Goal: Information Seeking & Learning: Find specific fact

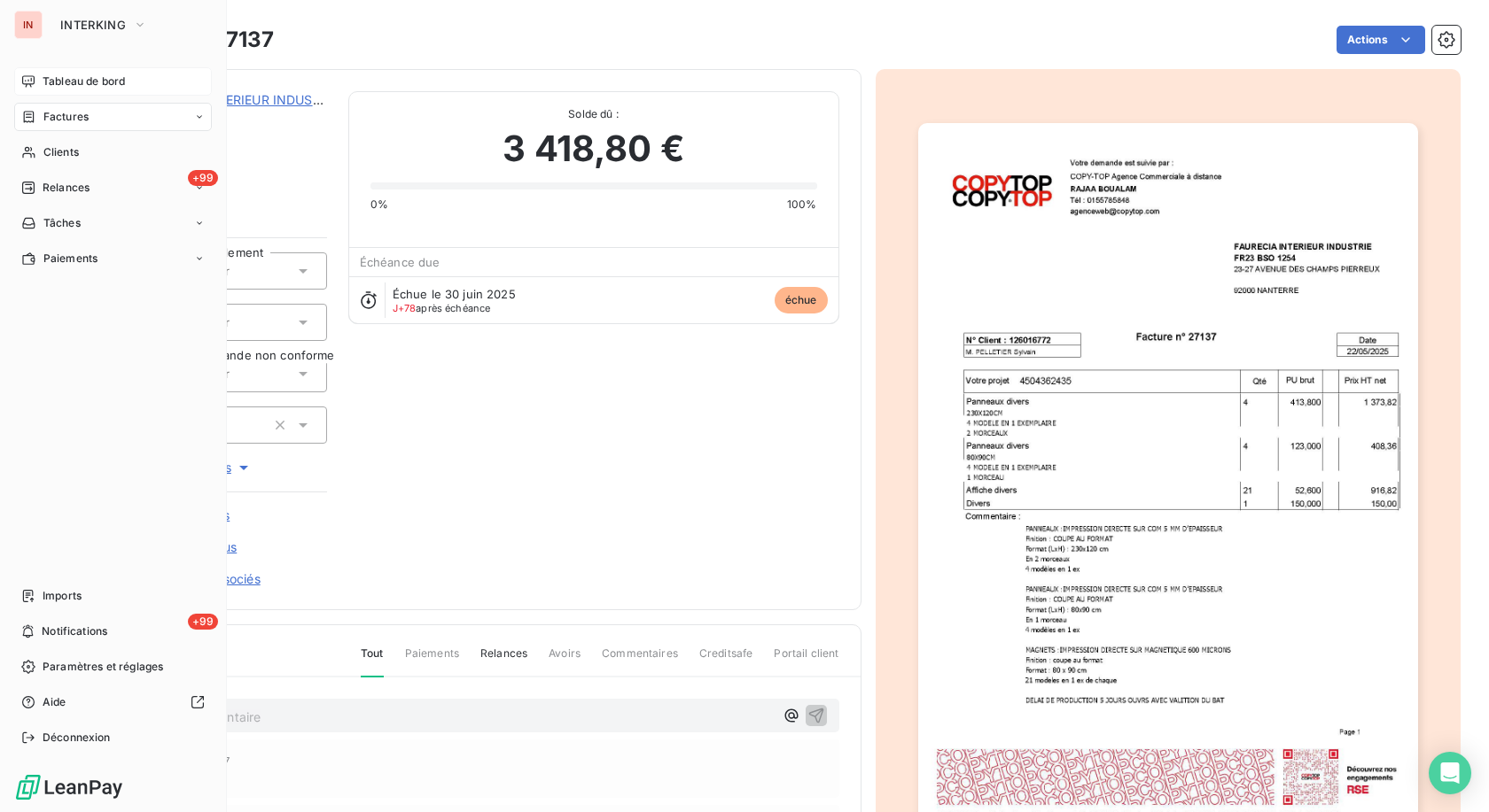
click at [26, 87] on icon at bounding box center [28, 81] width 14 height 14
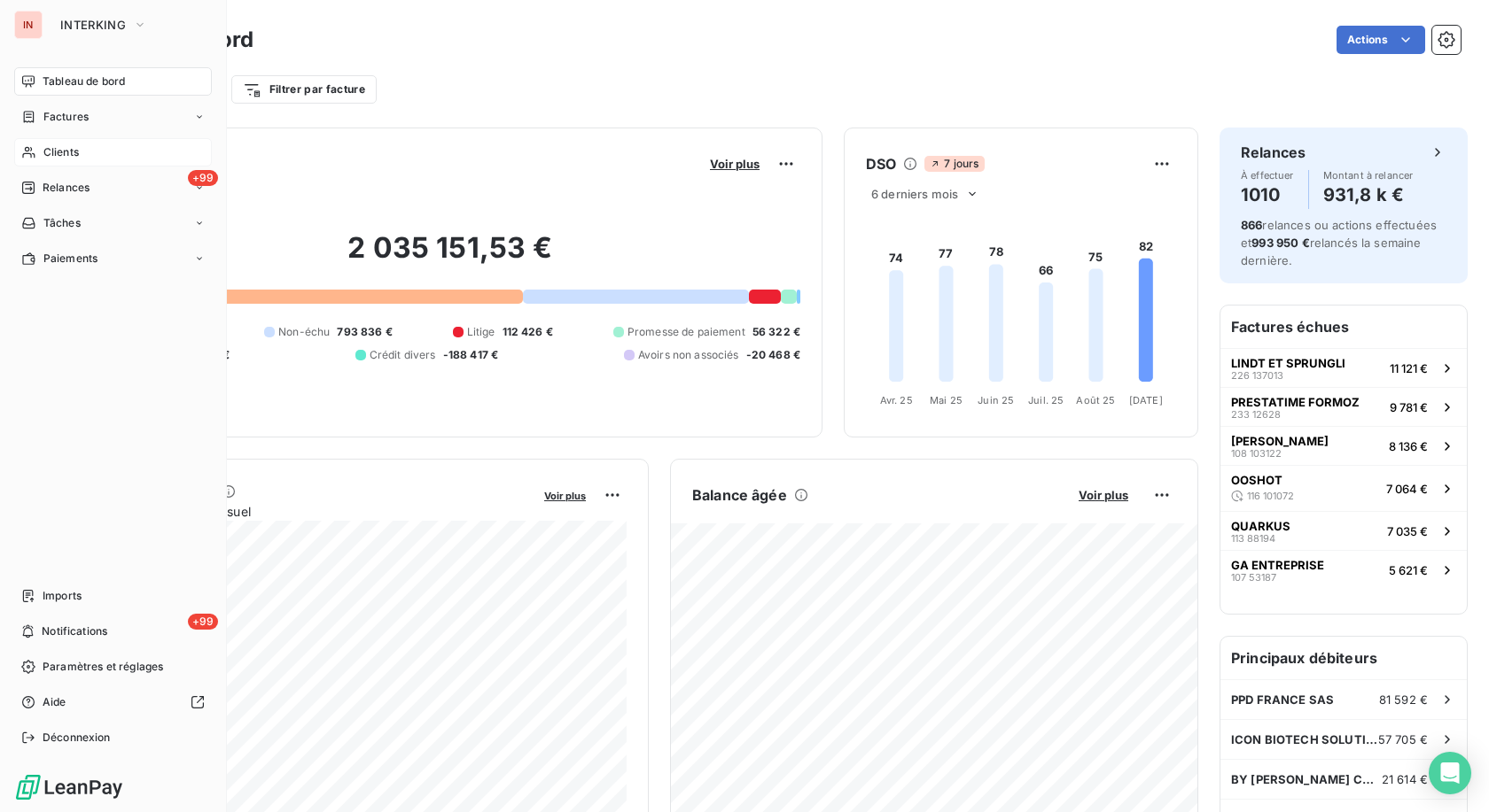
click at [45, 157] on span "Clients" at bounding box center [61, 152] width 36 height 16
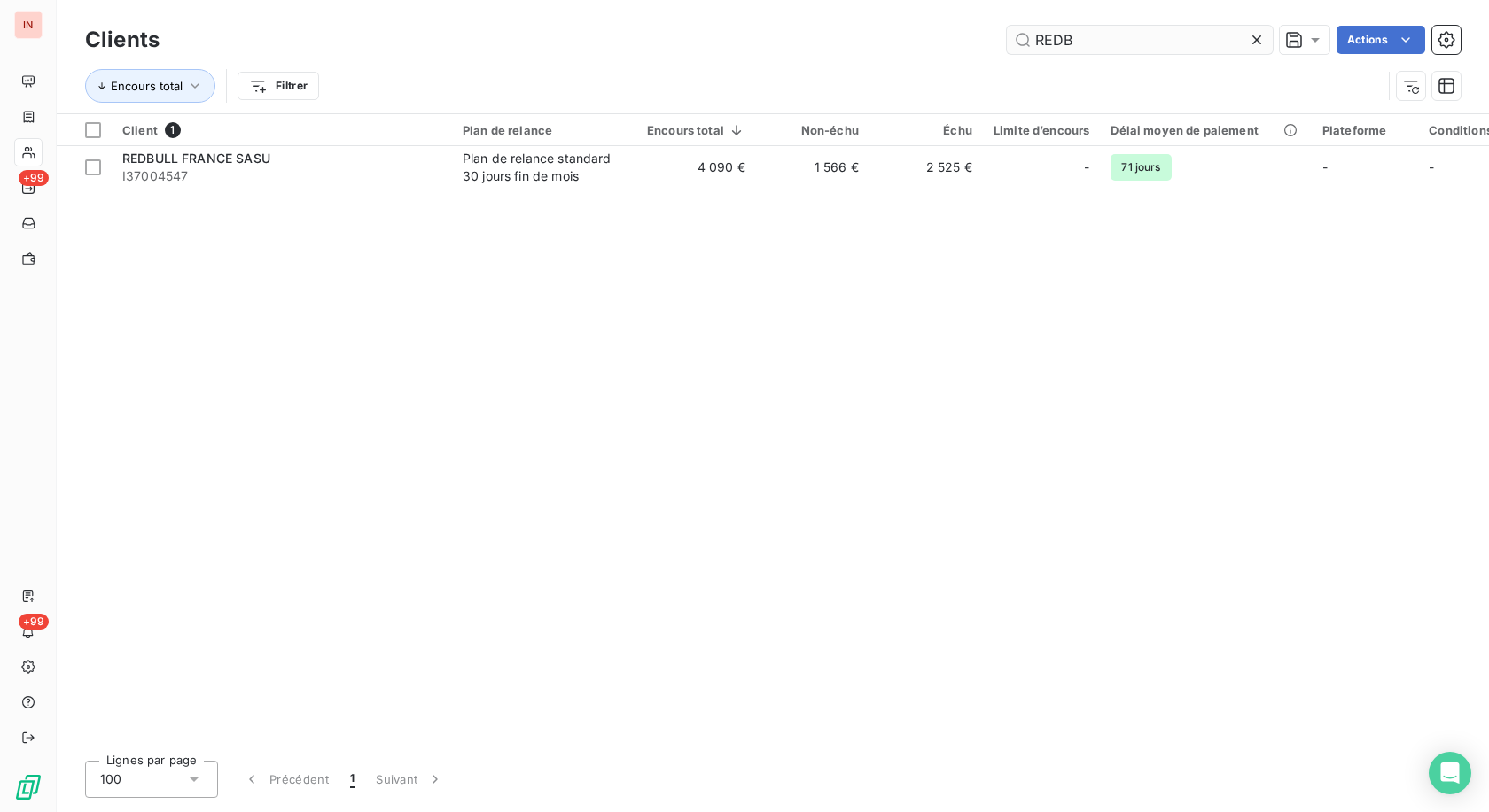
click at [1250, 45] on icon at bounding box center [1257, 40] width 18 height 18
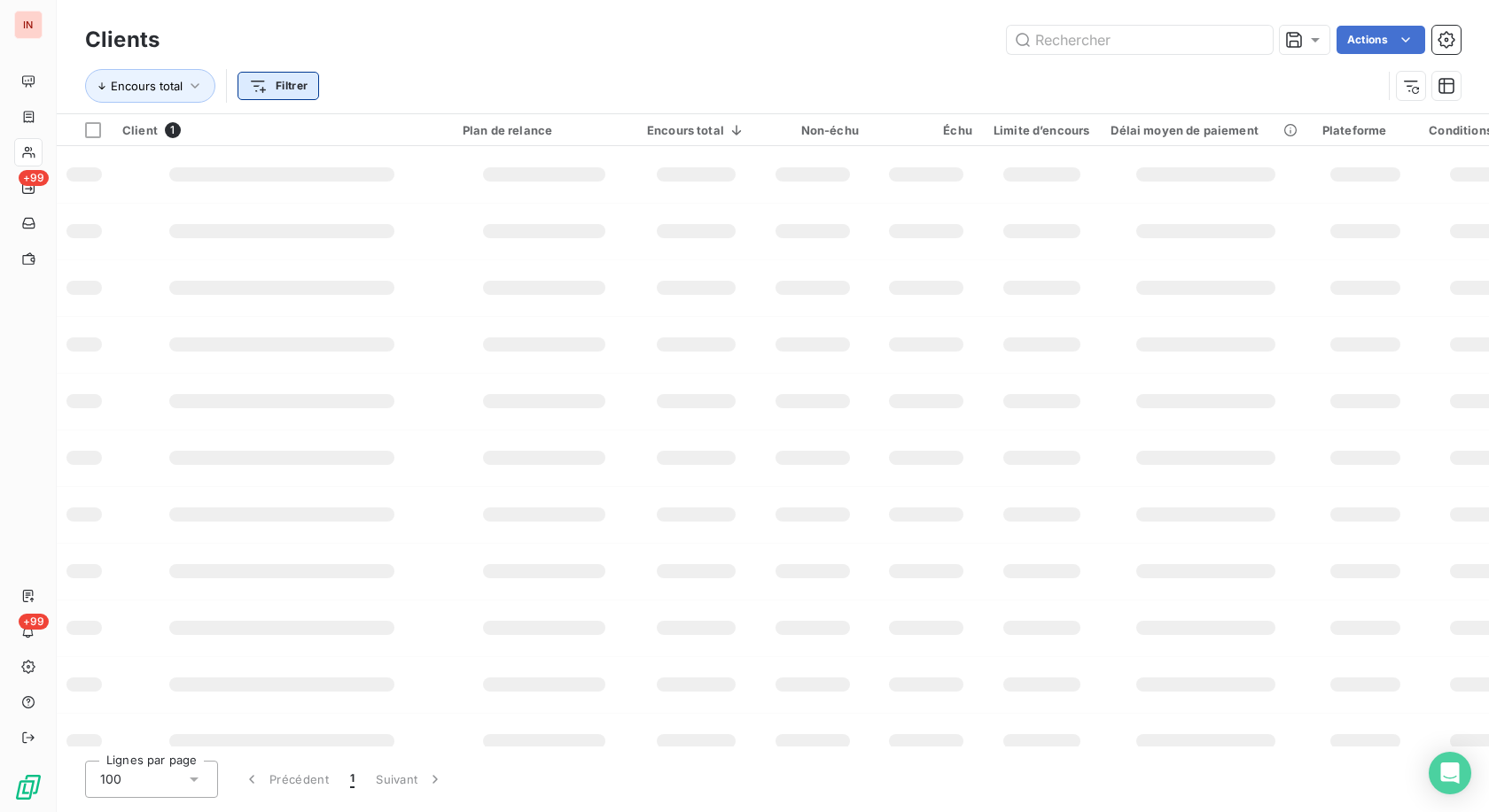
click at [300, 88] on html "IN +99 +99 Clients Actions Encours total Filtrer Client 1 Plan de relance Encou…" at bounding box center [744, 406] width 1489 height 812
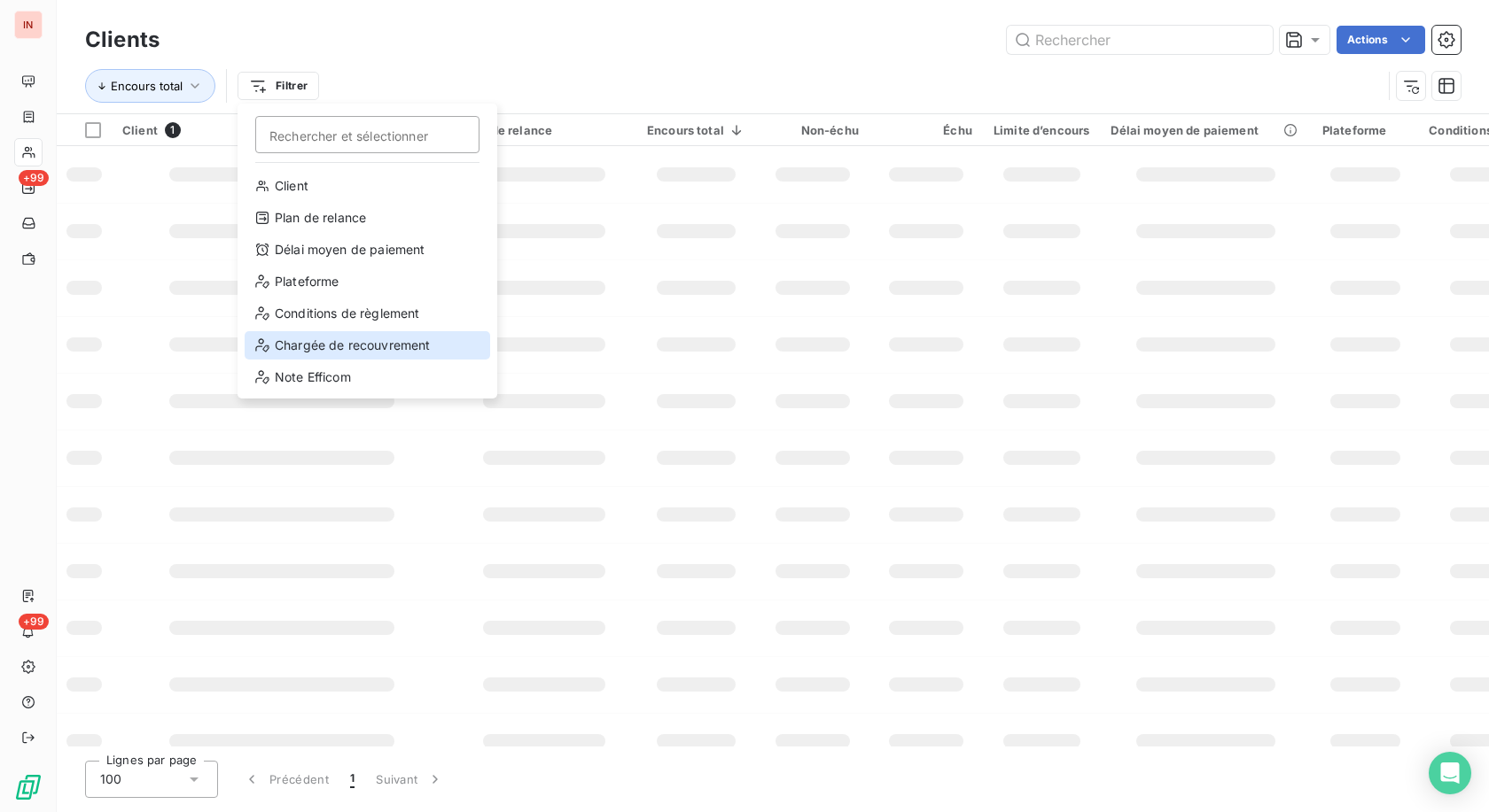
click at [326, 341] on div "Chargée de recouvrement" at bounding box center [367, 345] width 245 height 28
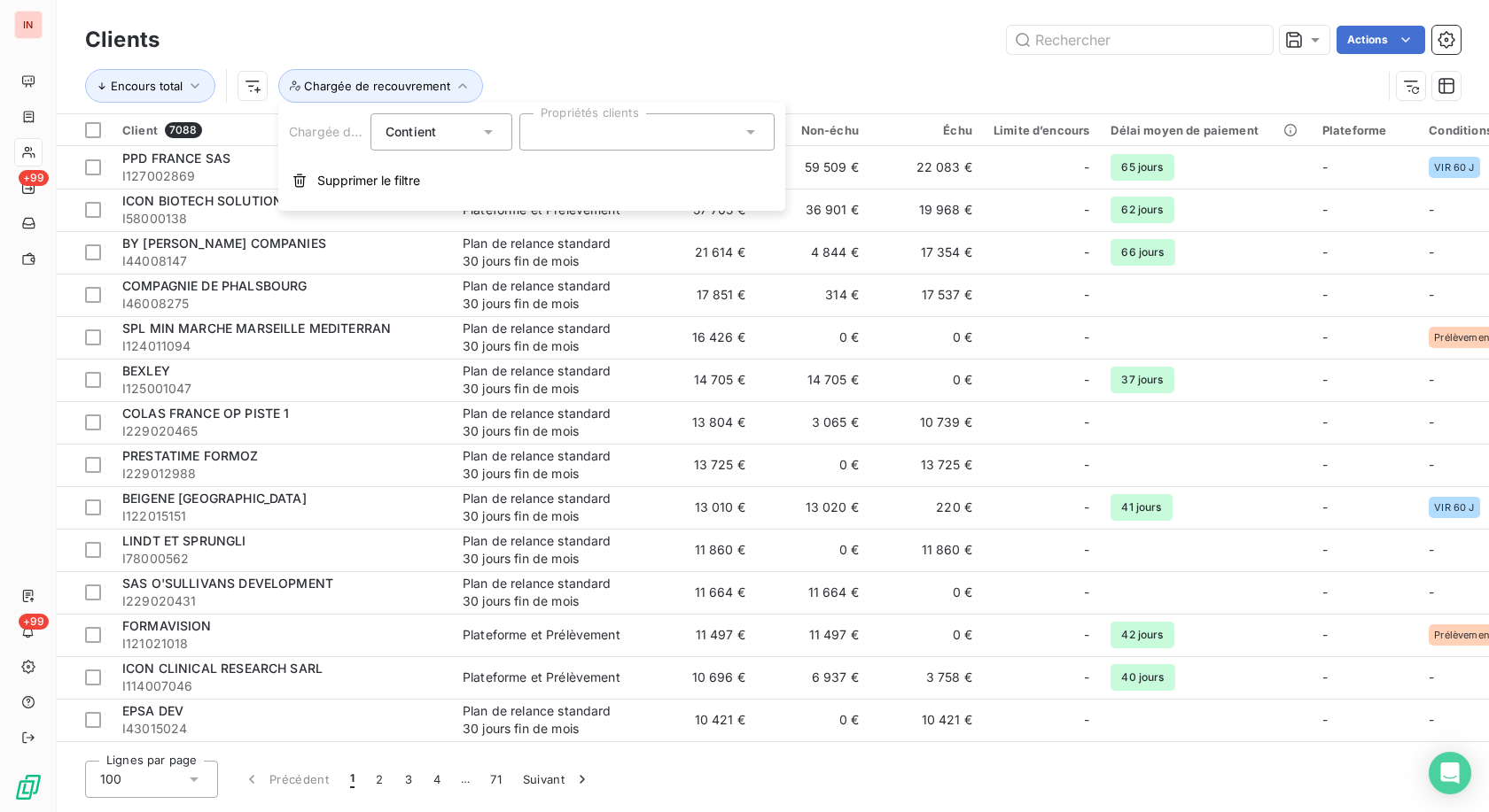
click at [577, 136] on div at bounding box center [646, 131] width 256 height 37
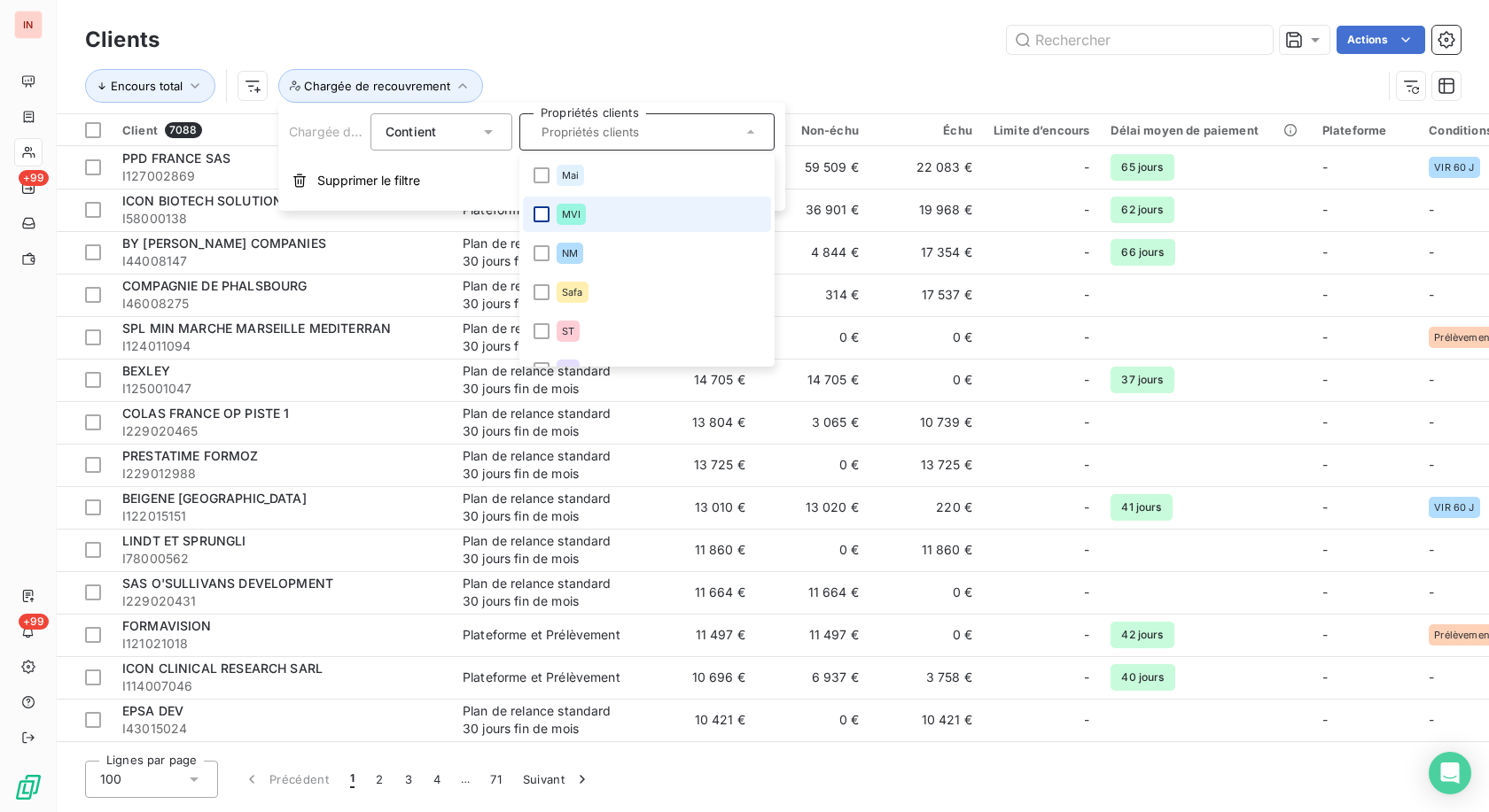
click at [543, 215] on div at bounding box center [541, 214] width 16 height 16
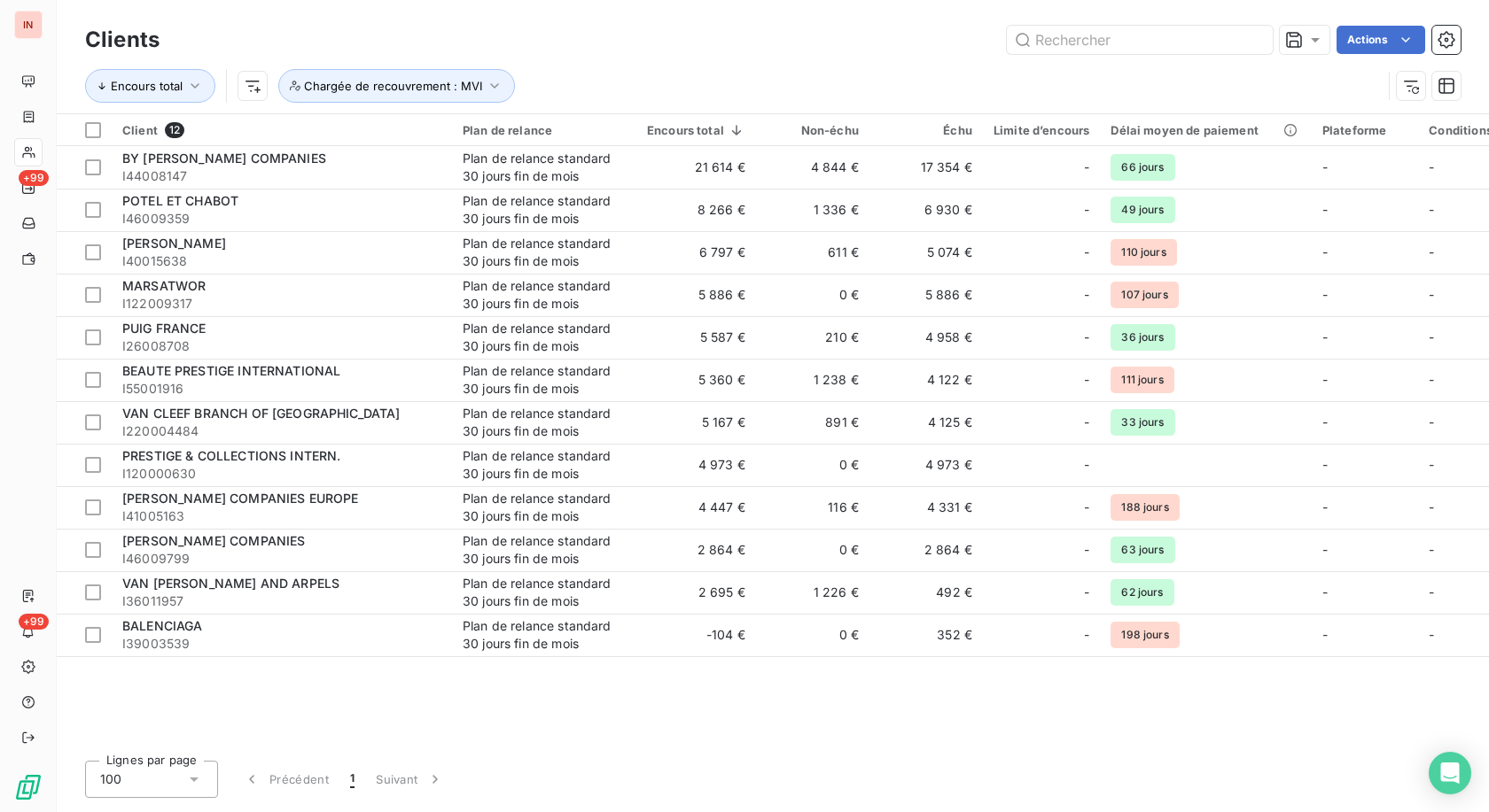
click at [846, 66] on div "Encours total Chargée de recouvrement : MVI" at bounding box center [773, 86] width 1376 height 55
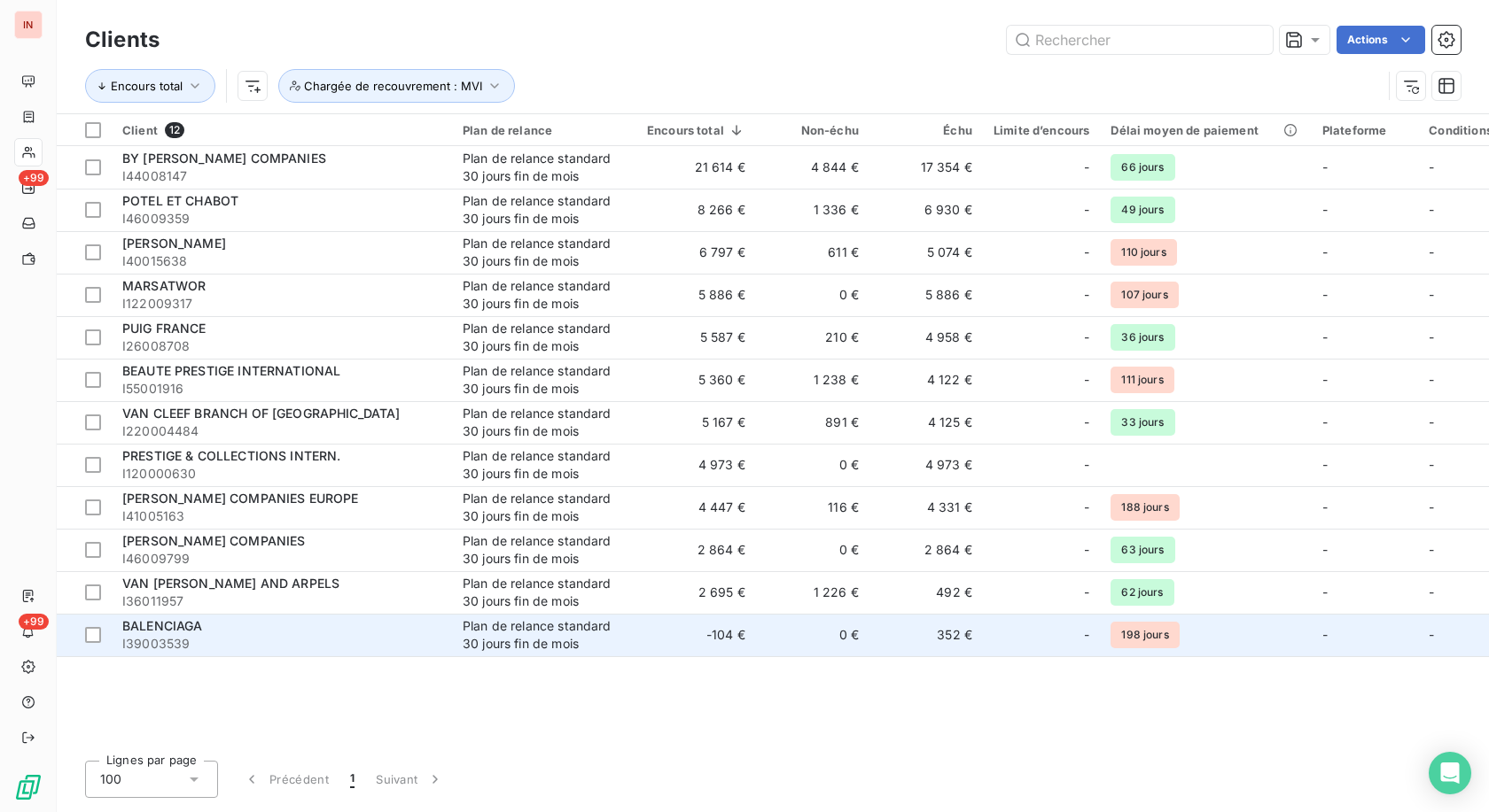
click at [719, 639] on td "-104 €" at bounding box center [695, 635] width 120 height 42
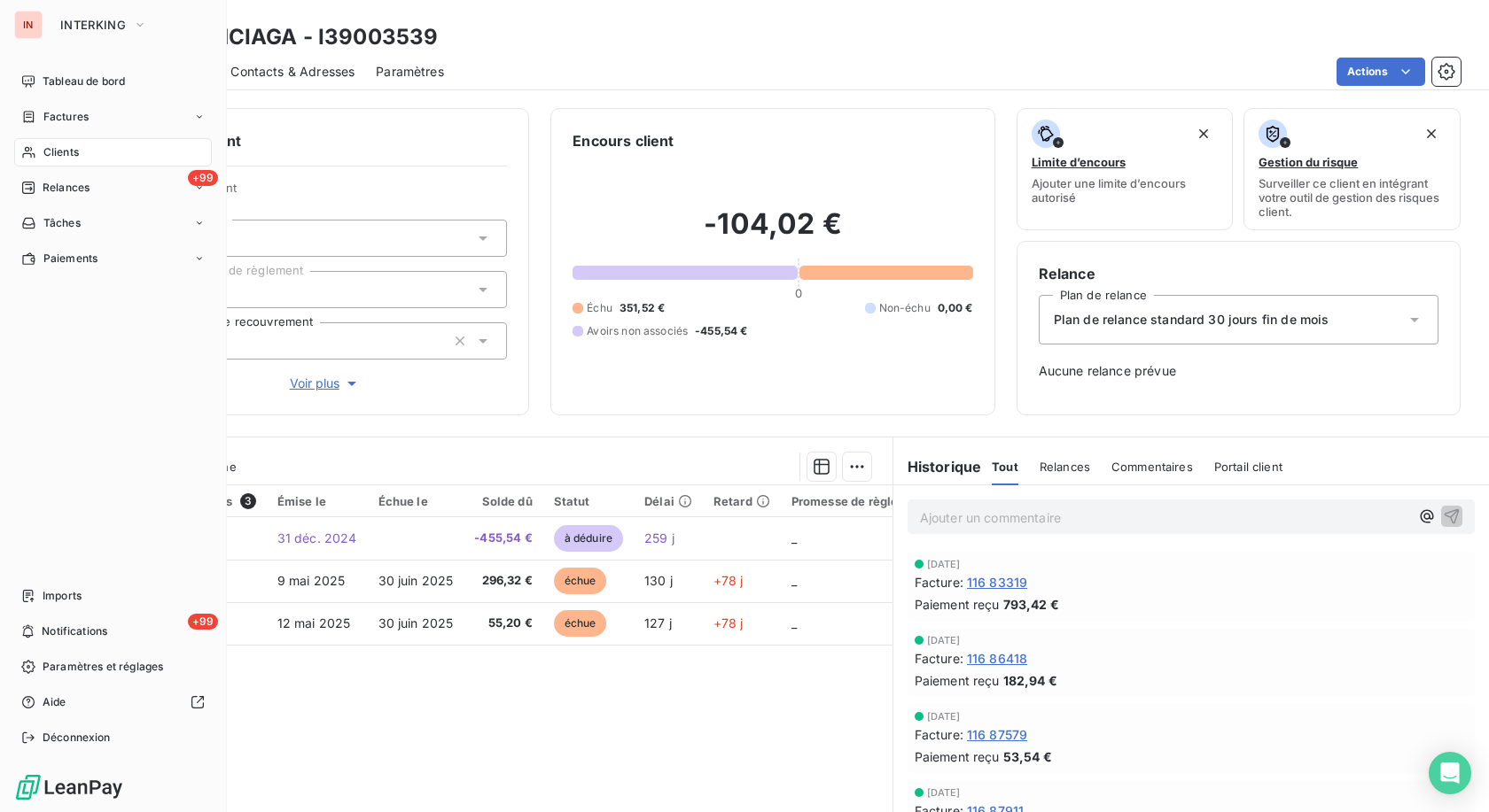
click at [45, 151] on span "Clients" at bounding box center [61, 152] width 36 height 16
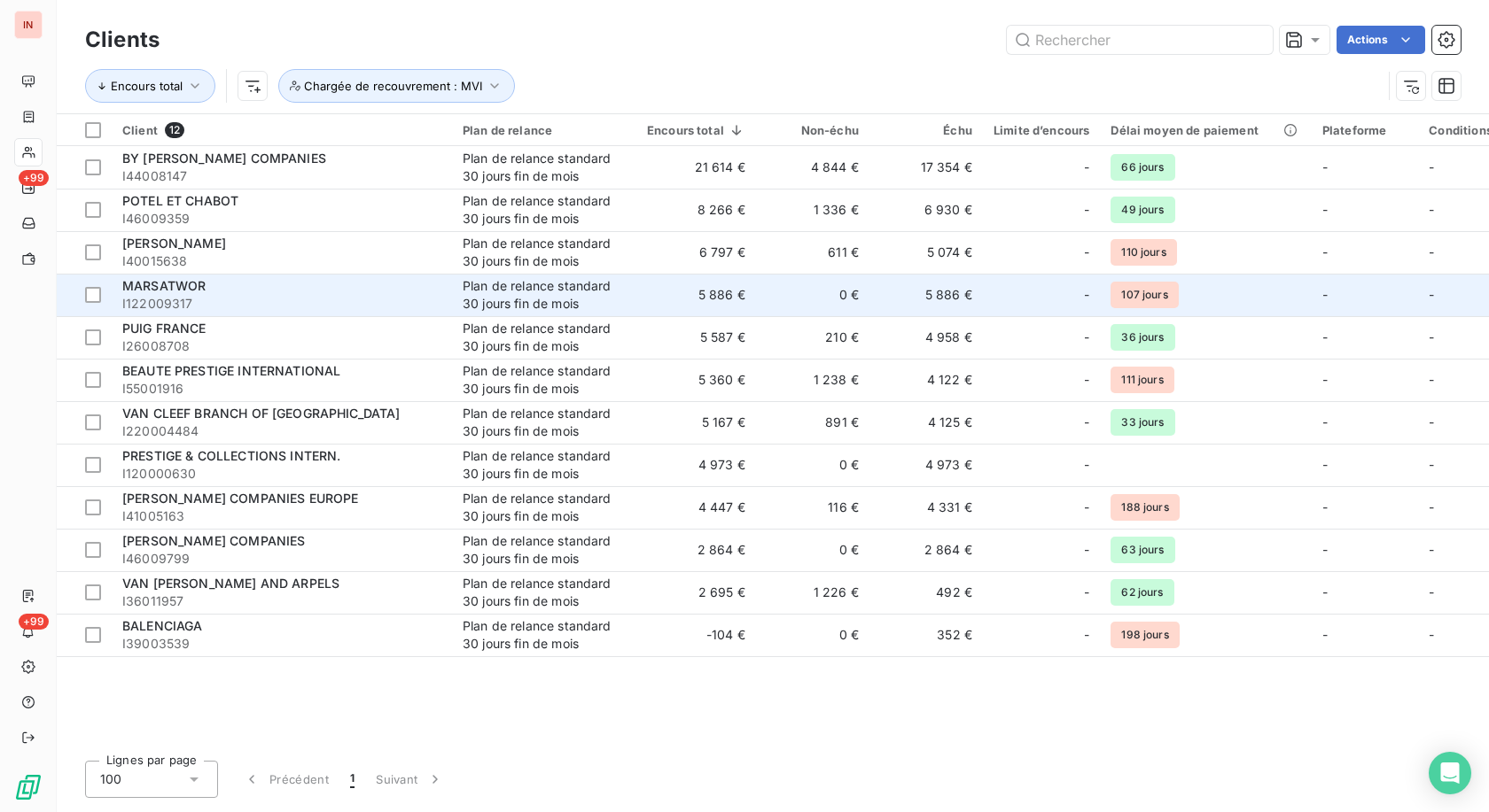
click at [181, 288] on span "MARSATWOR" at bounding box center [164, 286] width 83 height 15
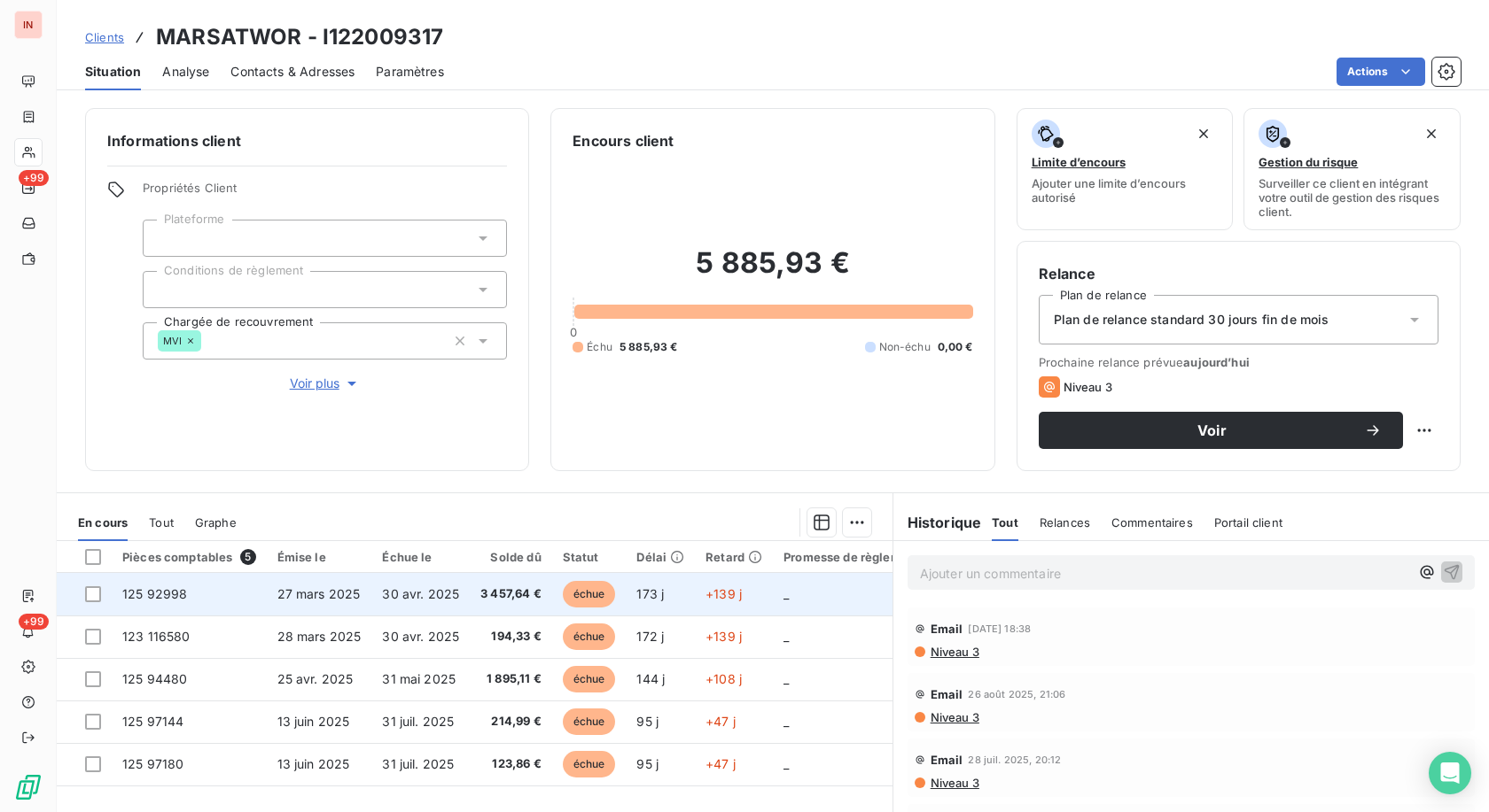
click at [410, 592] on span "30 avr. 2025" at bounding box center [421, 594] width 77 height 15
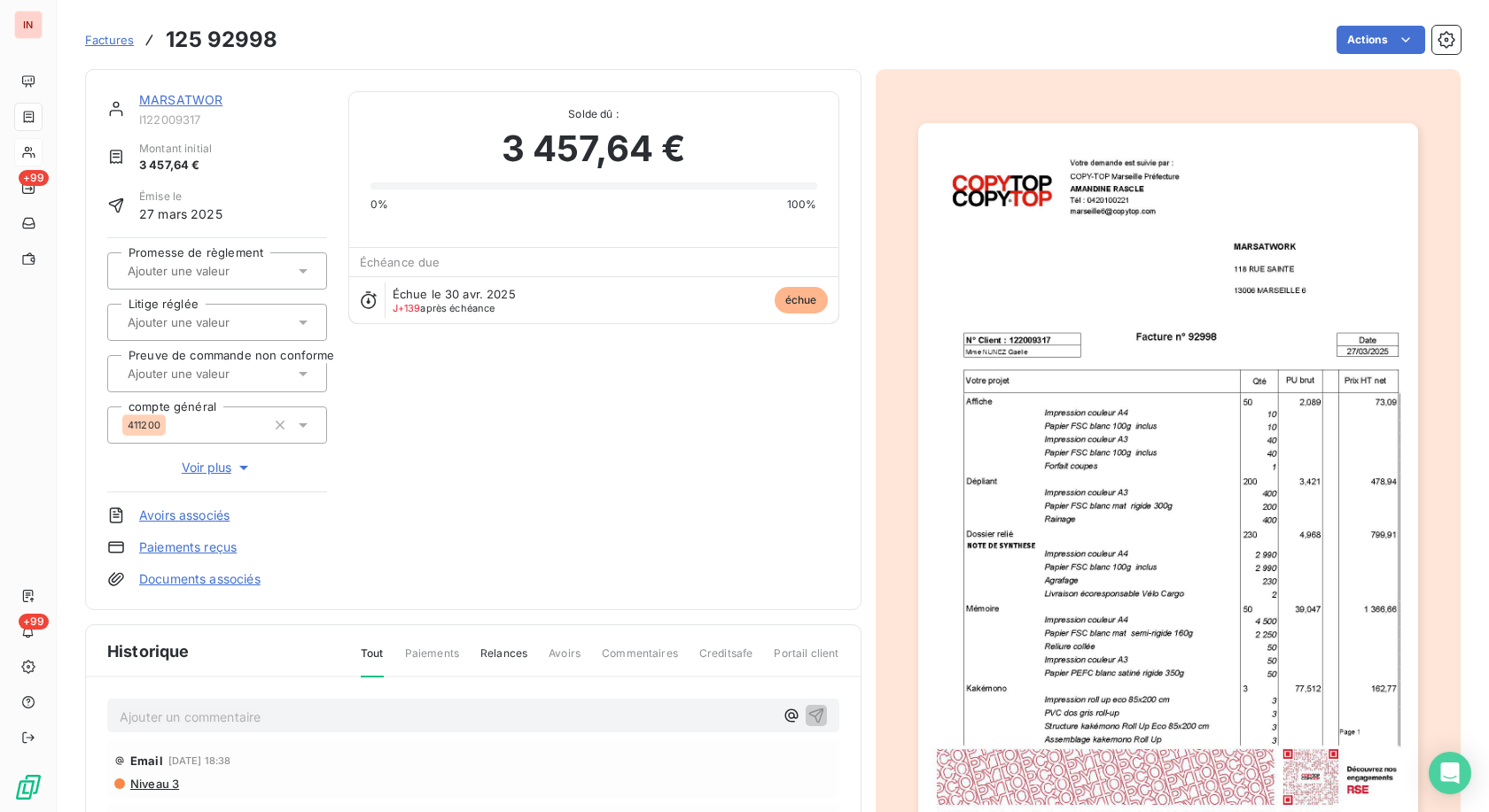
click at [181, 97] on link "MARSATWOR" at bounding box center [180, 100] width 83 height 15
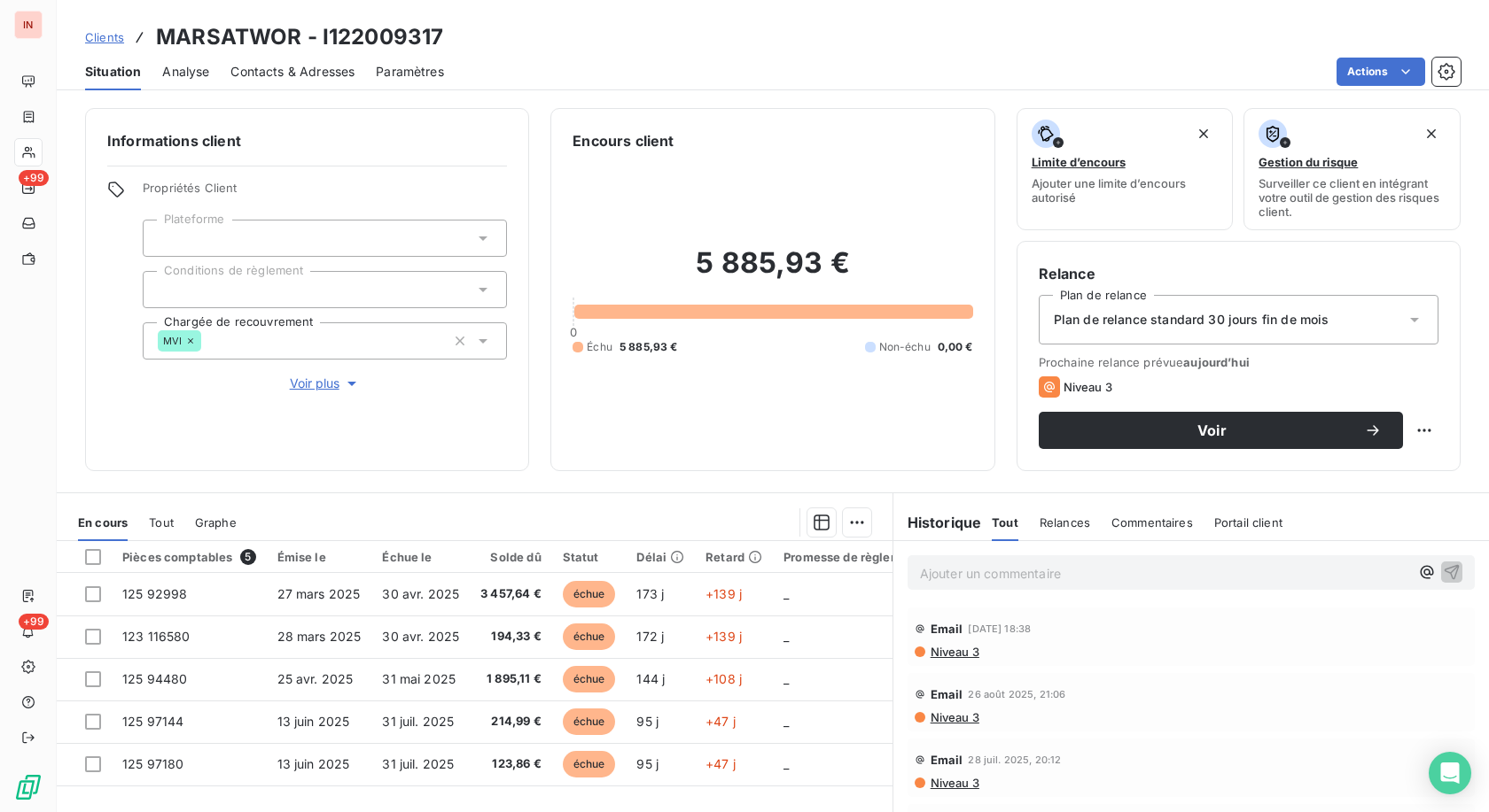
click at [113, 37] on span "Clients" at bounding box center [104, 37] width 39 height 14
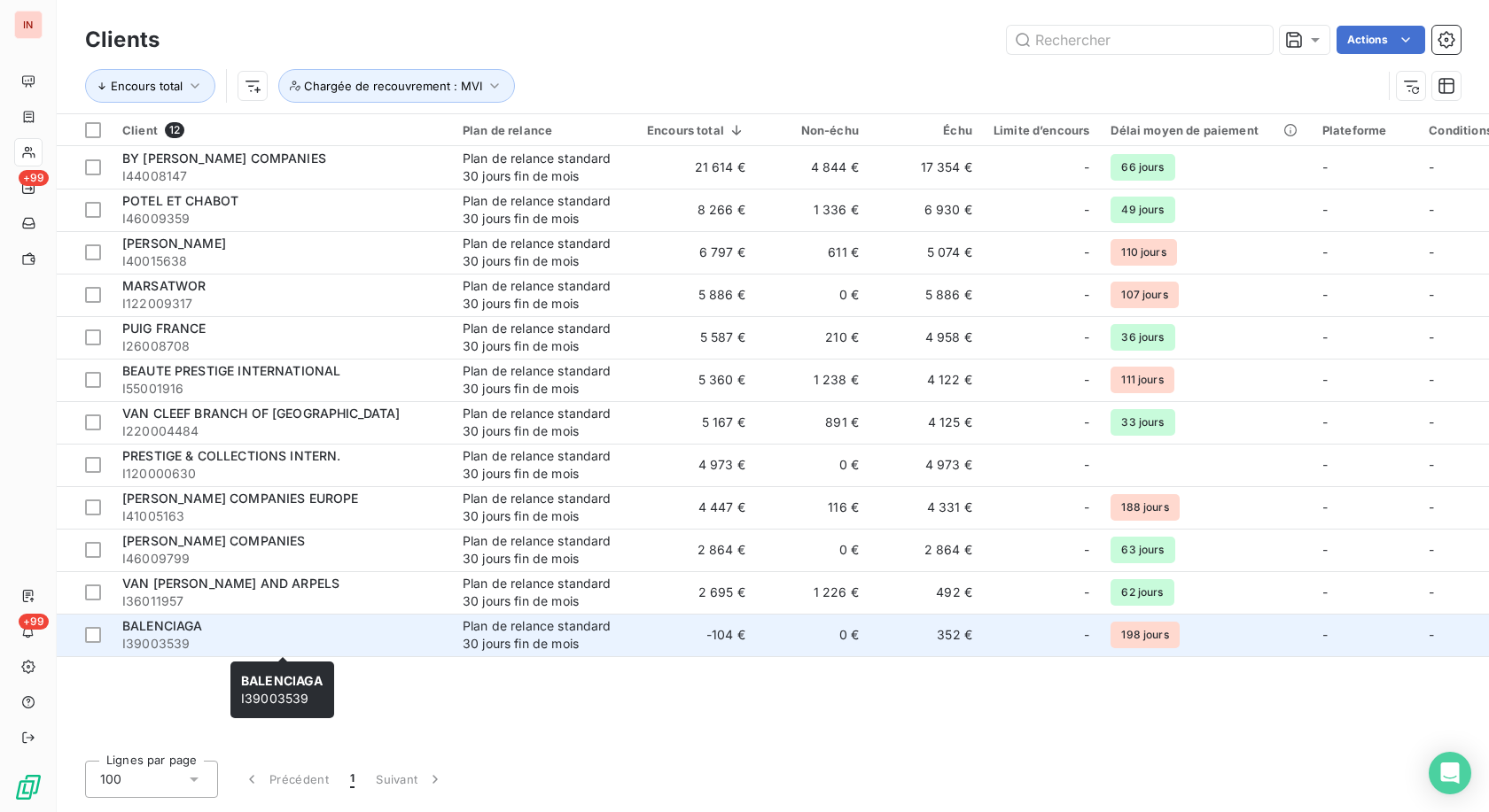
click at [296, 642] on span "I39003539" at bounding box center [282, 643] width 319 height 18
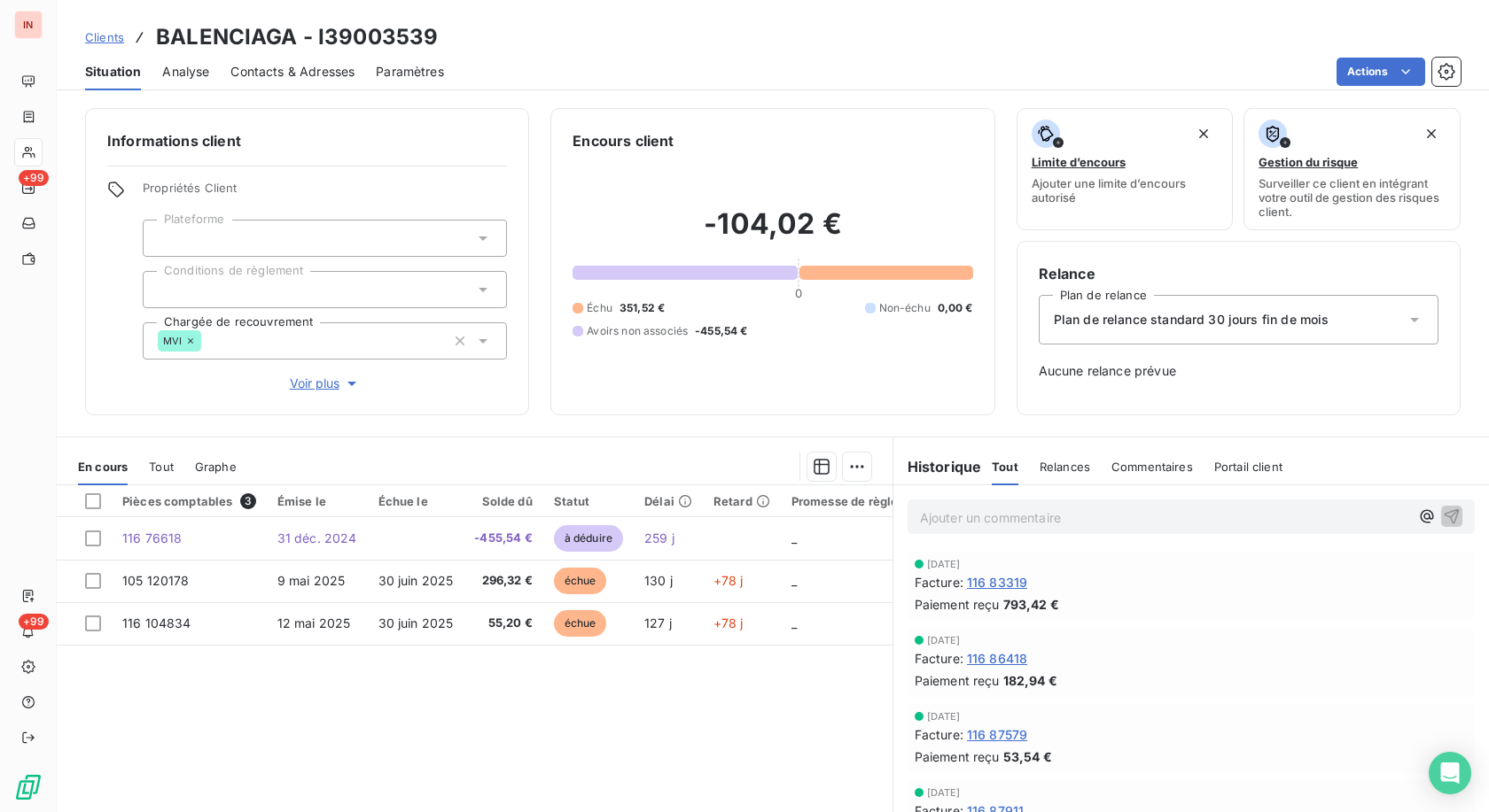
click at [402, 38] on h3 "BALENCIAGA - I39003539" at bounding box center [296, 38] width 282 height 32
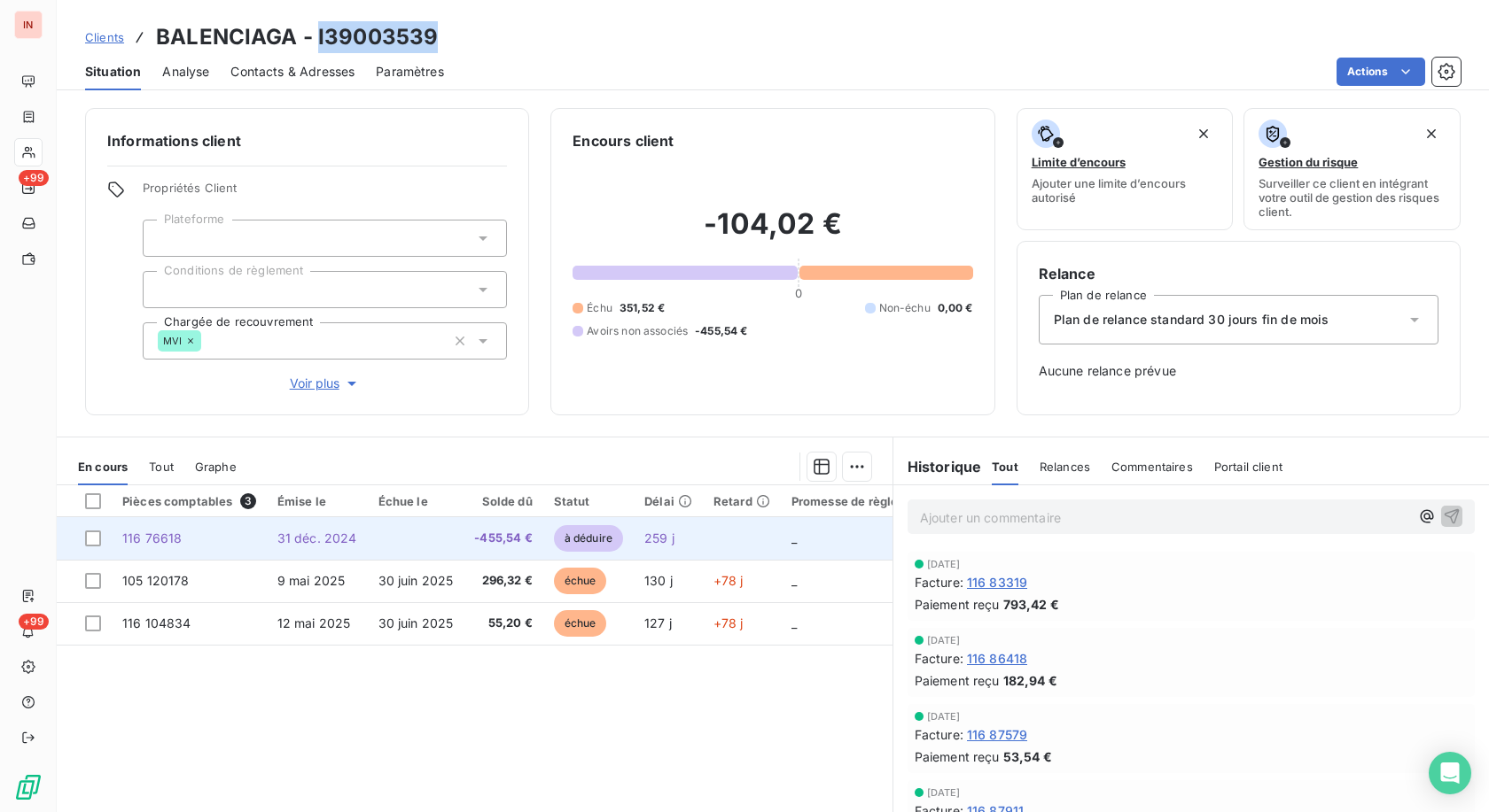
copy h3 "I39003539"
